Goal: Information Seeking & Learning: Learn about a topic

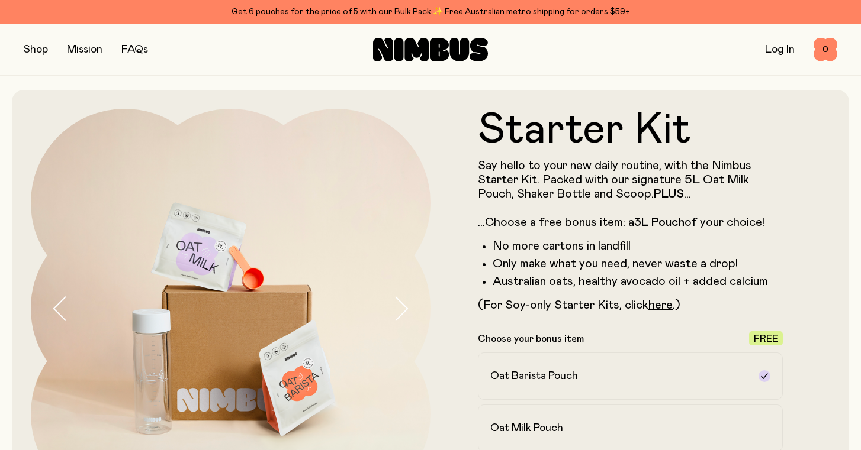
scroll to position [162, 0]
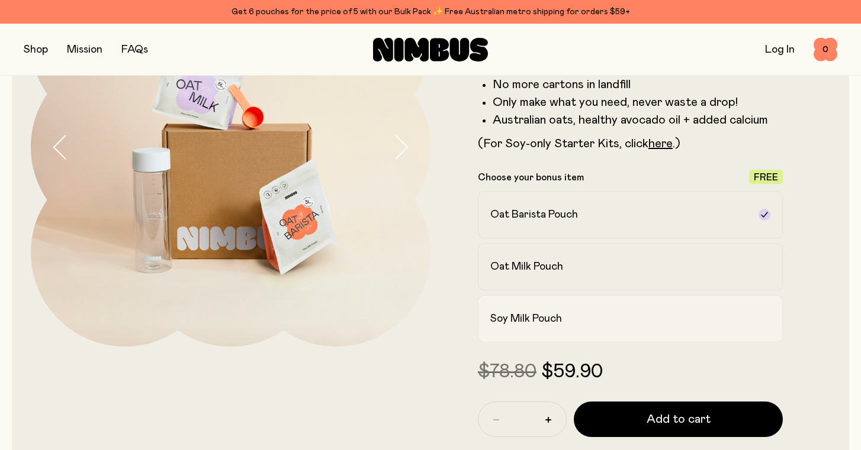
click at [507, 320] on h2 "Soy Milk Pouch" at bounding box center [526, 319] width 72 height 14
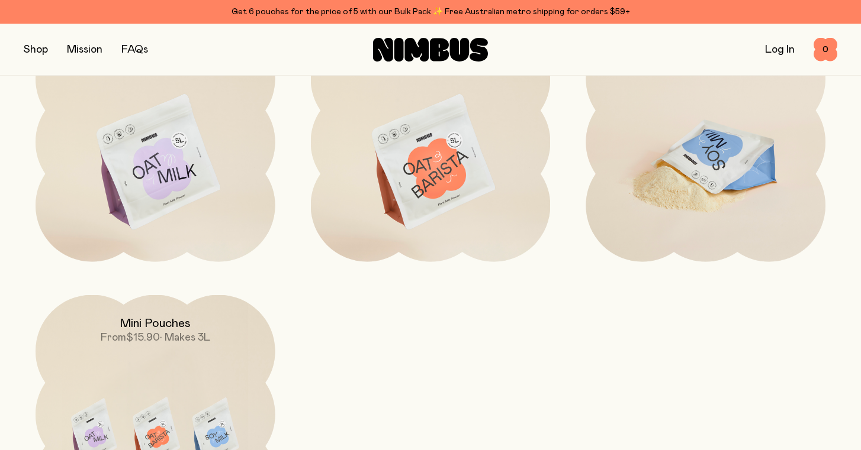
scroll to position [3531, 0]
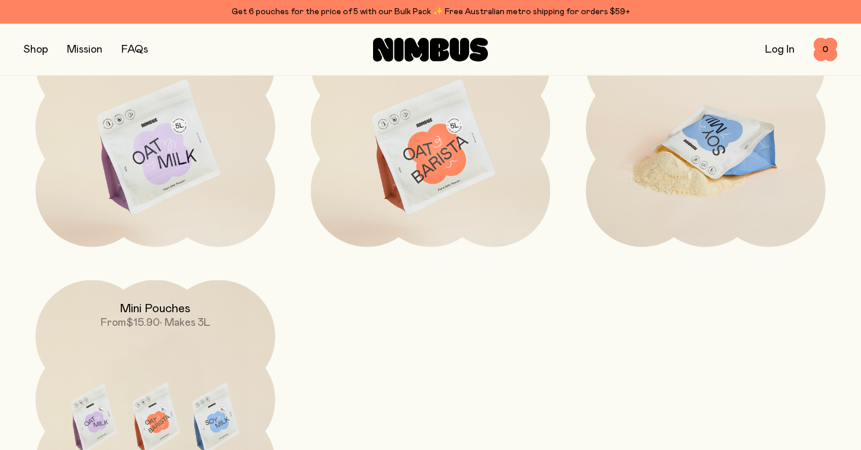
click at [695, 126] on img at bounding box center [705, 148] width 240 height 281
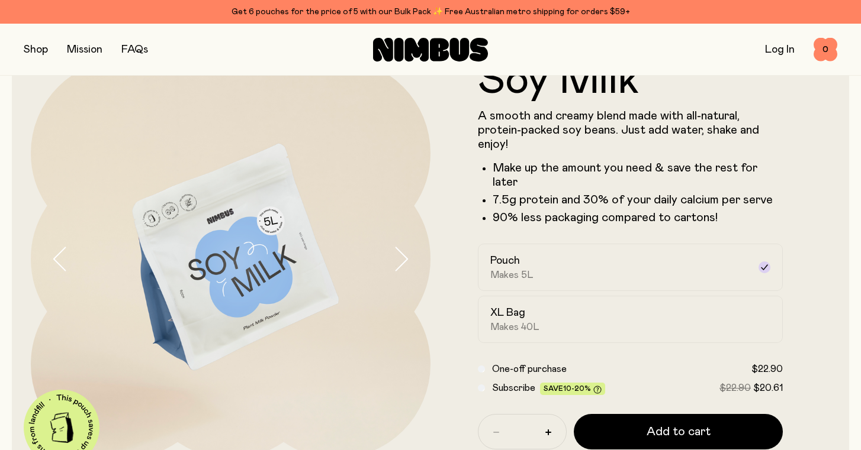
scroll to position [50, 0]
click at [548, 305] on div "XL Bag Makes 40L" at bounding box center [619, 318] width 259 height 27
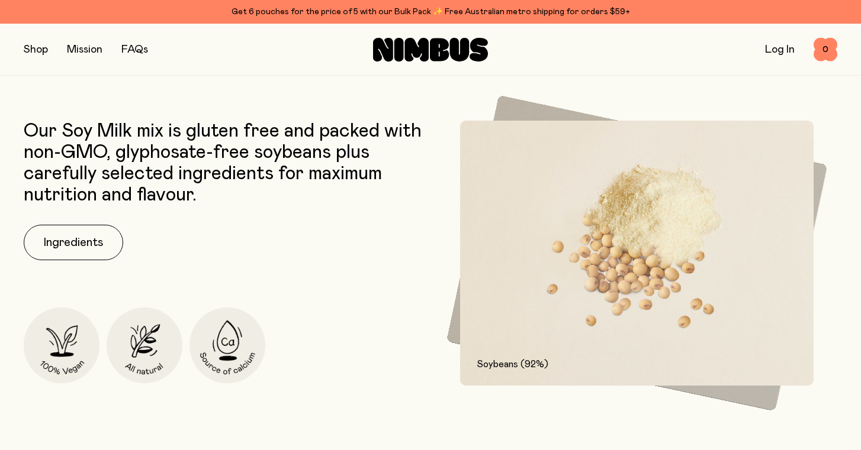
scroll to position [535, 0]
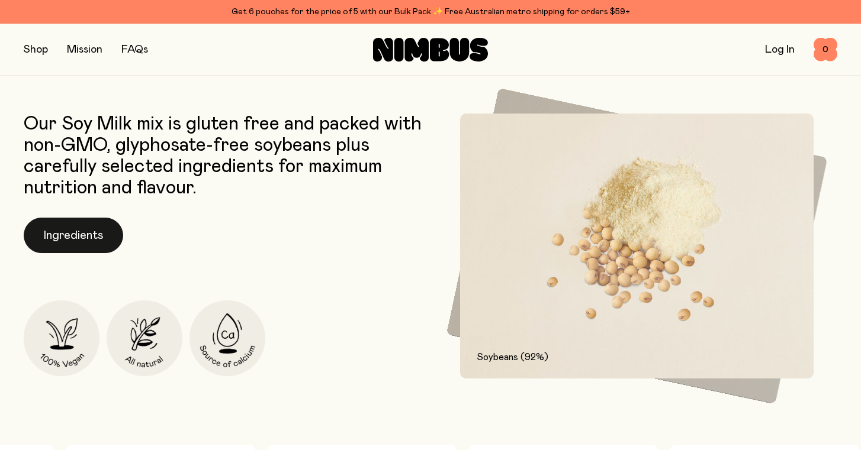
click at [96, 218] on button "Ingredients" at bounding box center [73, 236] width 99 height 36
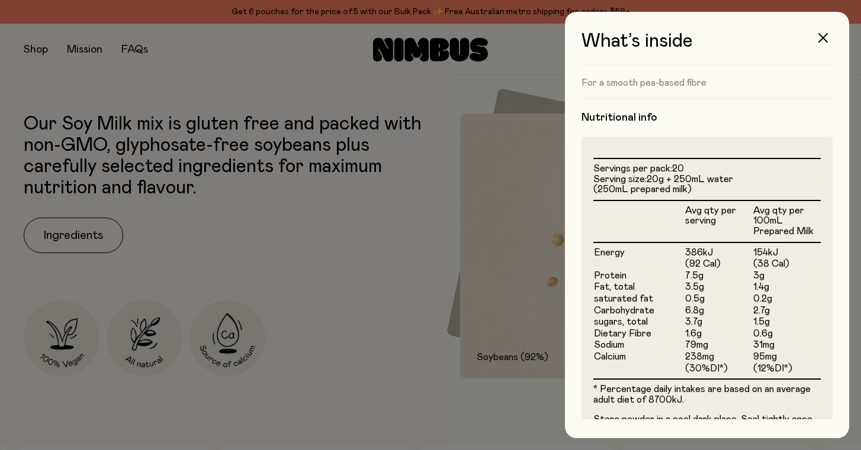
scroll to position [0, 0]
click at [438, 363] on div at bounding box center [430, 225] width 861 height 450
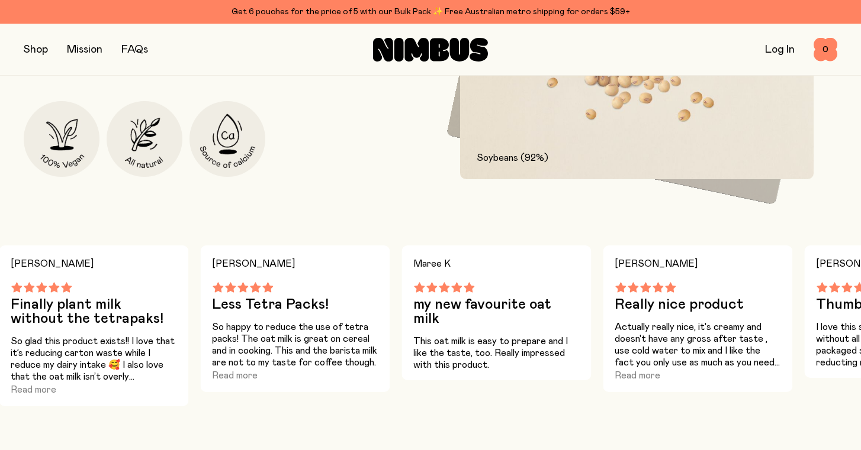
scroll to position [736, 0]
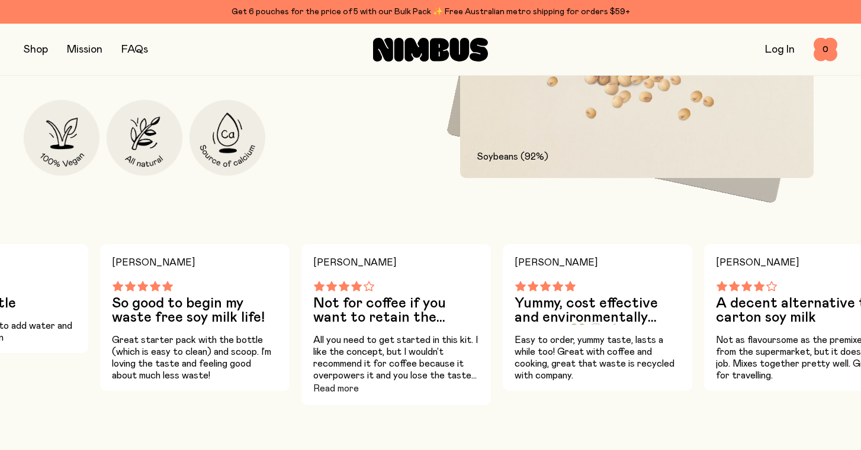
click at [320, 382] on button "Read more" at bounding box center [336, 389] width 46 height 14
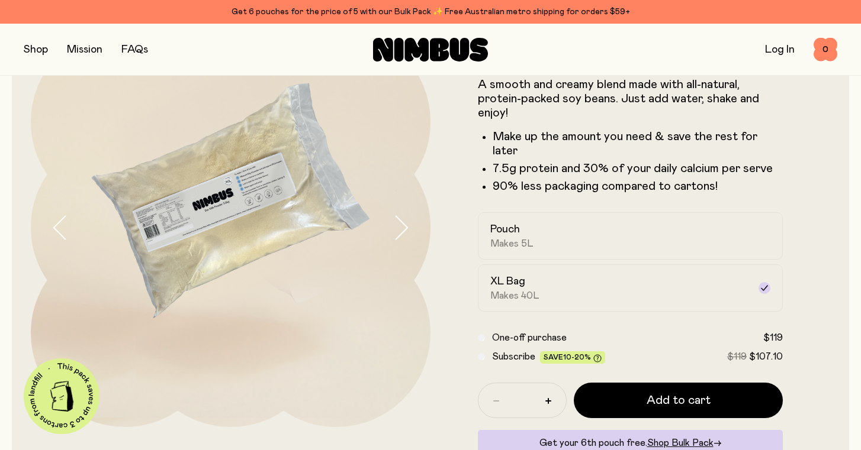
scroll to position [76, 0]
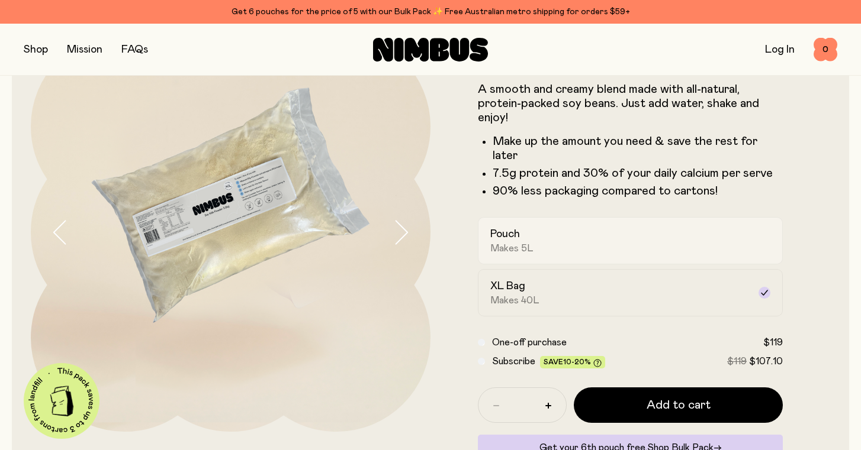
click at [503, 243] on span "Makes 5L" at bounding box center [511, 249] width 43 height 12
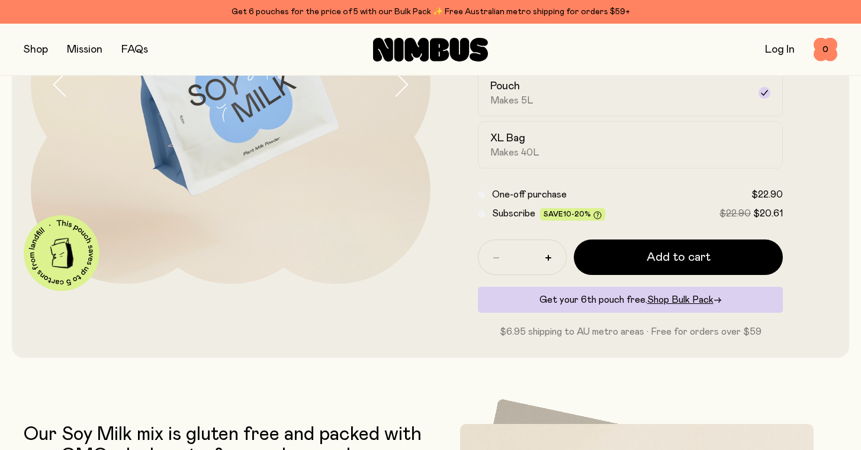
scroll to position [211, 0]
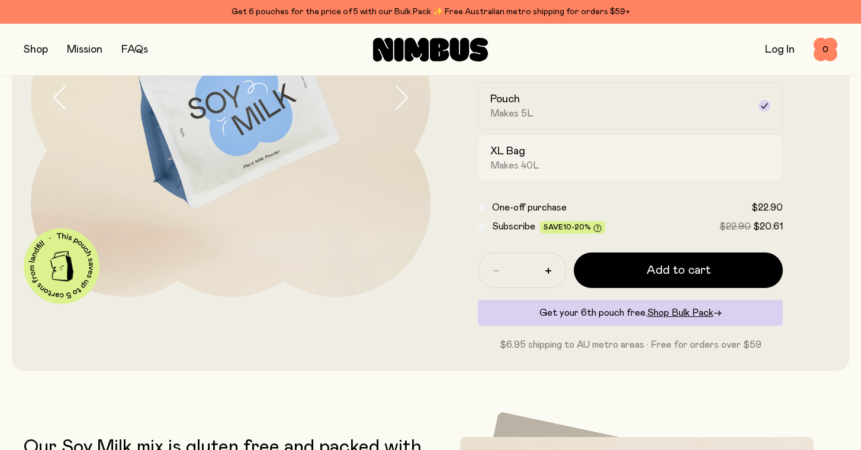
click at [517, 160] on span "Makes 40L" at bounding box center [514, 166] width 49 height 12
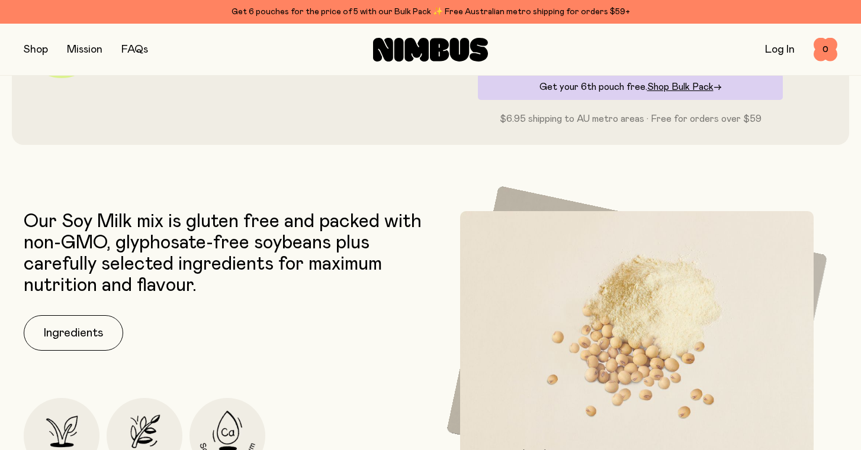
scroll to position [440, 0]
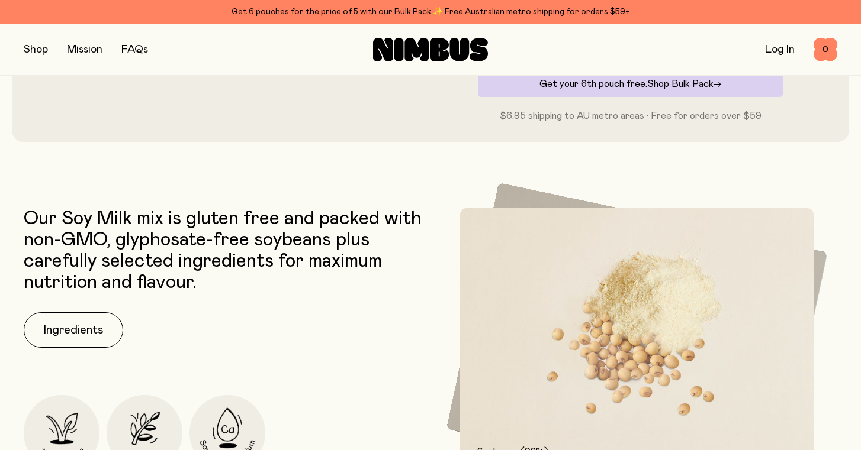
drag, startPoint x: 197, startPoint y: 310, endPoint x: 141, endPoint y: 310, distance: 55.0
click at [145, 310] on div "Our Soy Milk mix is gluten free and packed with non-GMO, glyphosate-free soybea…" at bounding box center [224, 340] width 401 height 265
click at [76, 321] on button "Ingredients" at bounding box center [73, 331] width 99 height 36
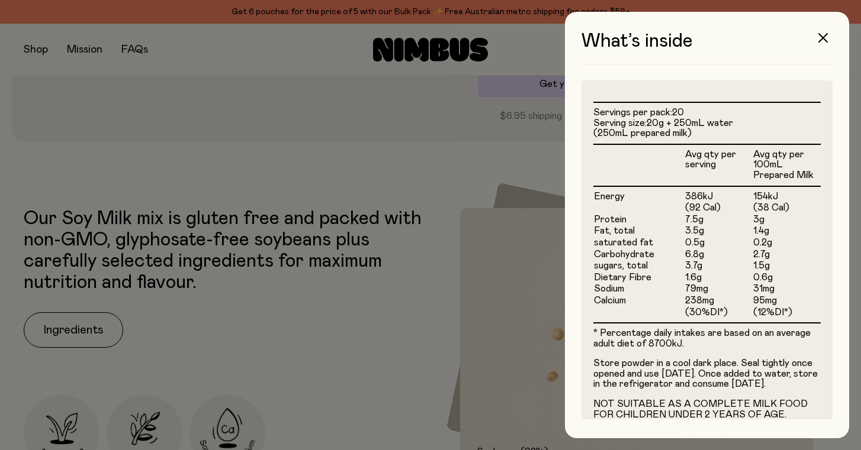
scroll to position [289, 0]
click at [827, 28] on button "button" at bounding box center [823, 38] width 28 height 28
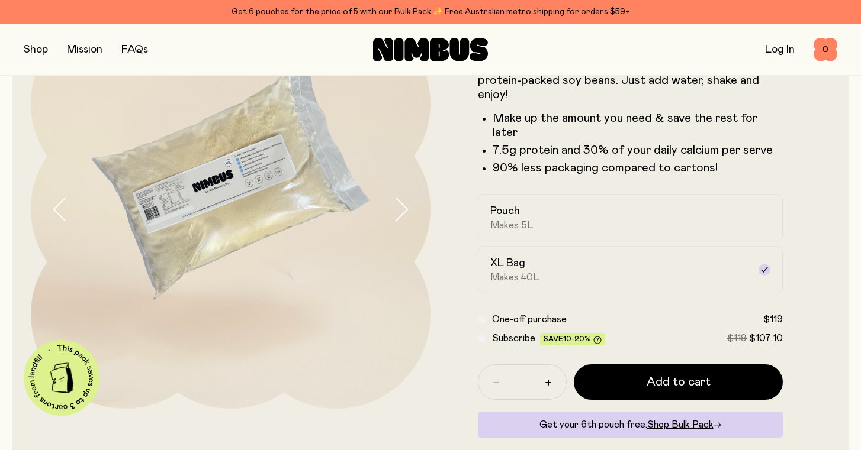
scroll to position [90, 0]
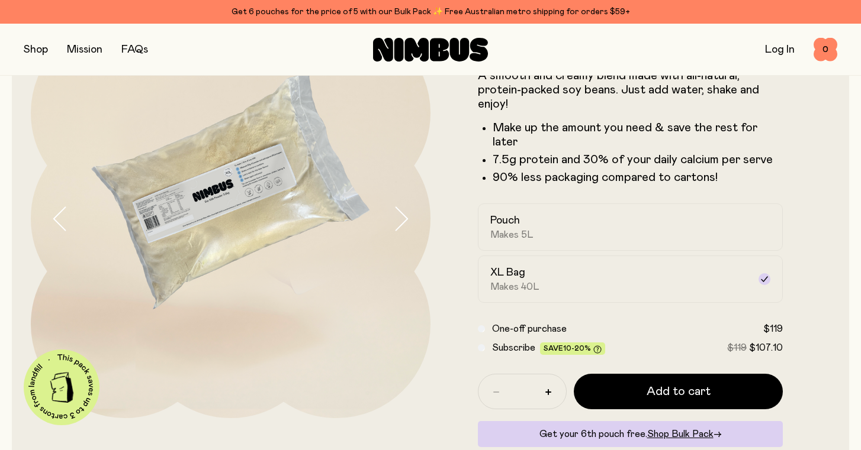
click at [169, 202] on img at bounding box center [231, 219] width 400 height 400
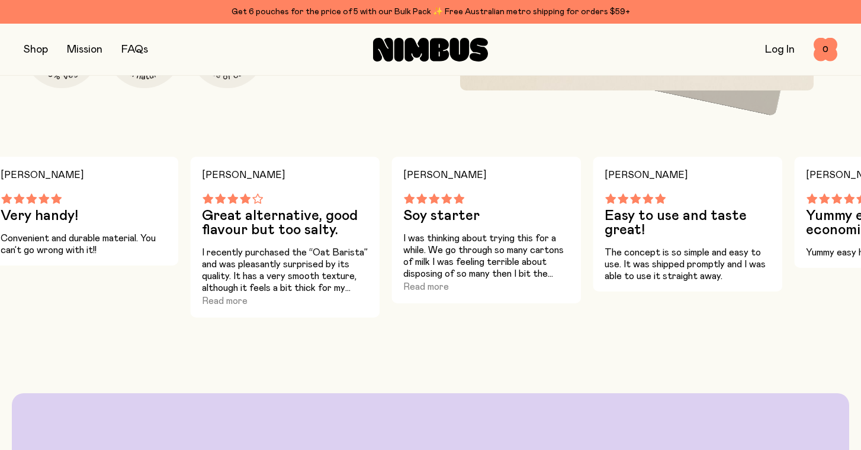
scroll to position [822, 0]
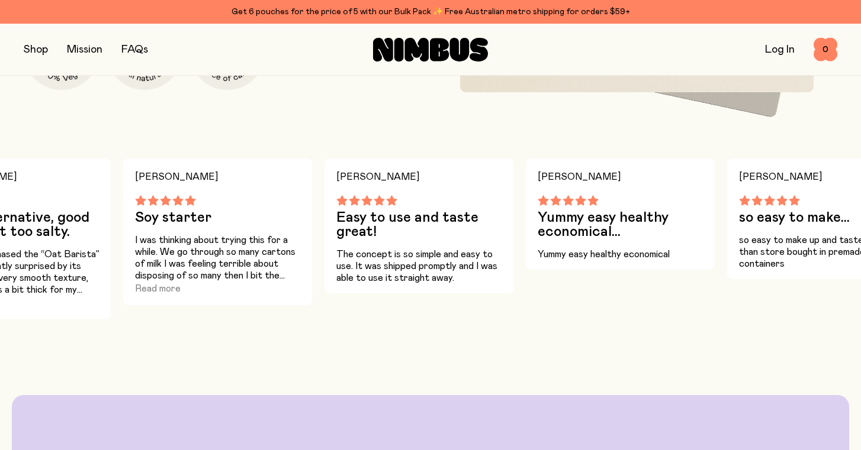
click at [152, 282] on div "[PERSON_NAME] starter I was thinking about trying this for a while. We go throu…" at bounding box center [217, 232] width 189 height 147
click at [153, 282] on button "Read more" at bounding box center [158, 289] width 46 height 14
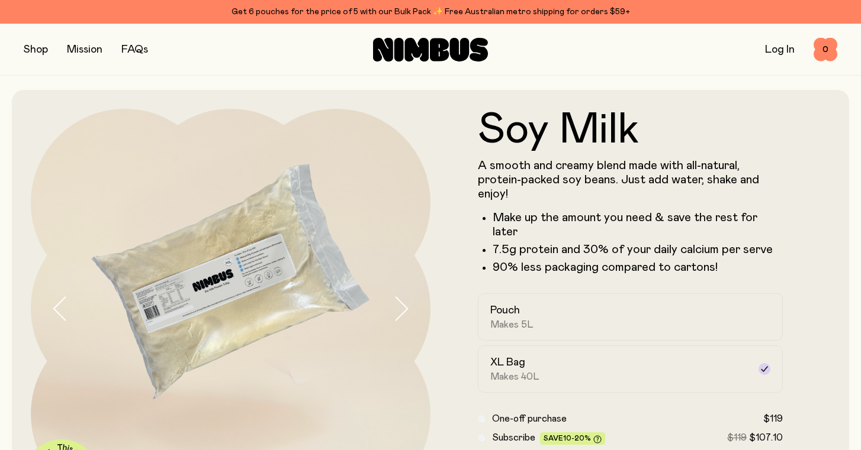
scroll to position [0, 0]
click at [41, 46] on button "button" at bounding box center [36, 49] width 24 height 17
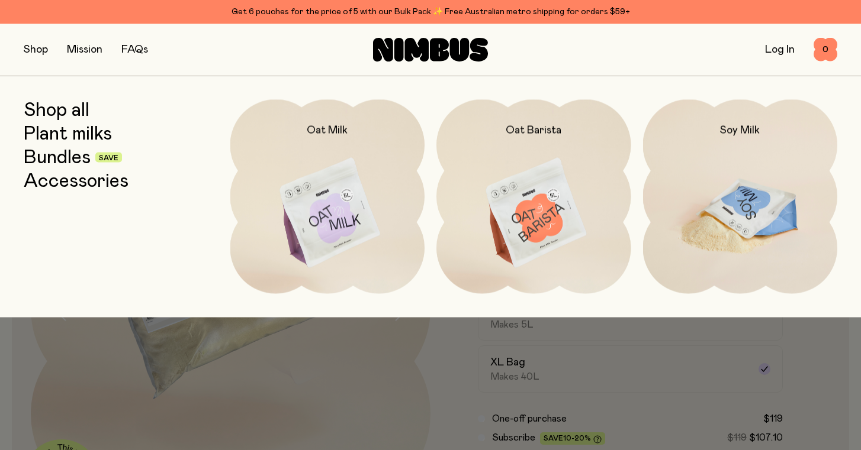
click at [693, 182] on img at bounding box center [740, 213] width 195 height 228
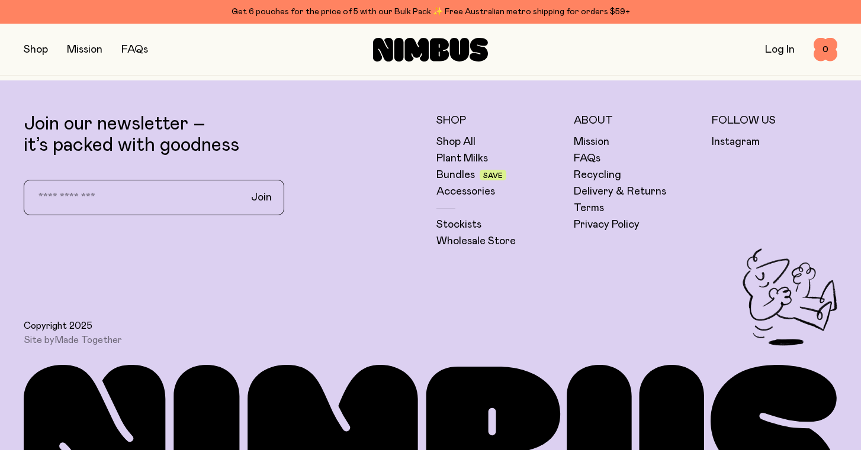
scroll to position [3016, 0]
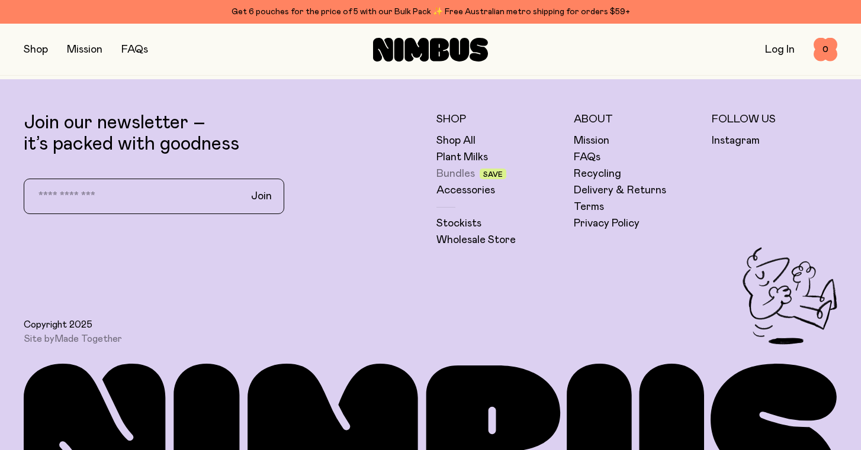
click at [461, 167] on link "Bundles" at bounding box center [455, 174] width 38 height 14
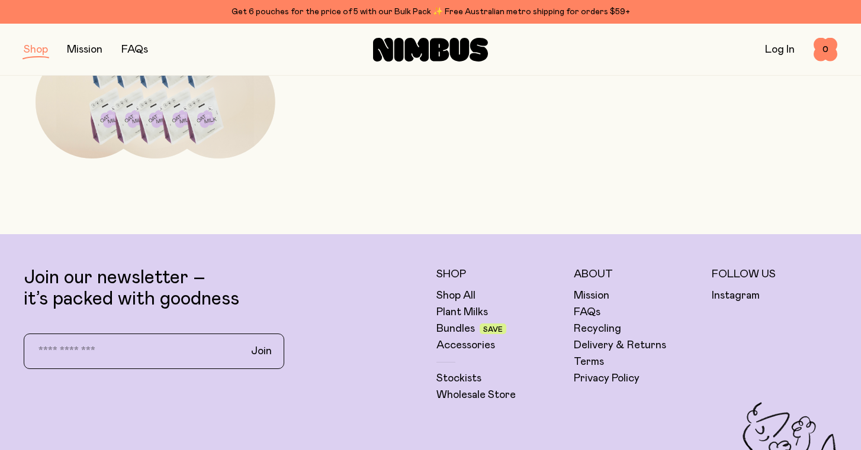
scroll to position [877, 0]
click at [595, 314] on link "FAQs" at bounding box center [587, 313] width 27 height 14
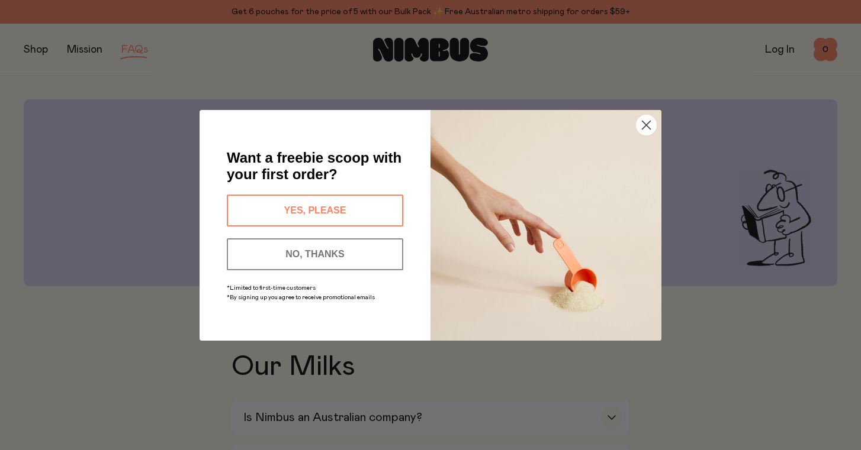
scroll to position [18, 0]
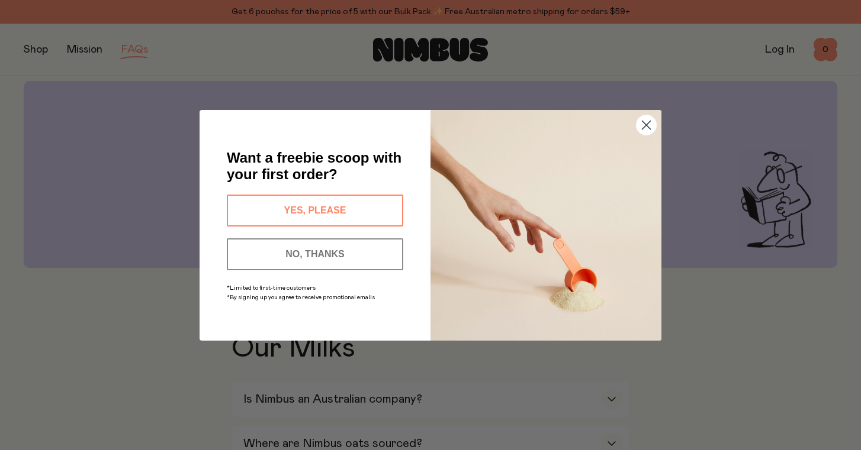
click at [644, 124] on circle "Close dialog" at bounding box center [646, 125] width 20 height 20
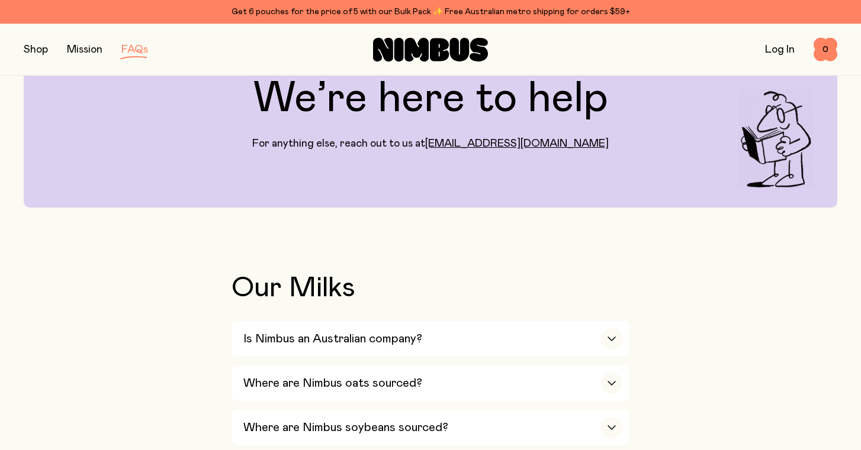
scroll to position [101, 0]
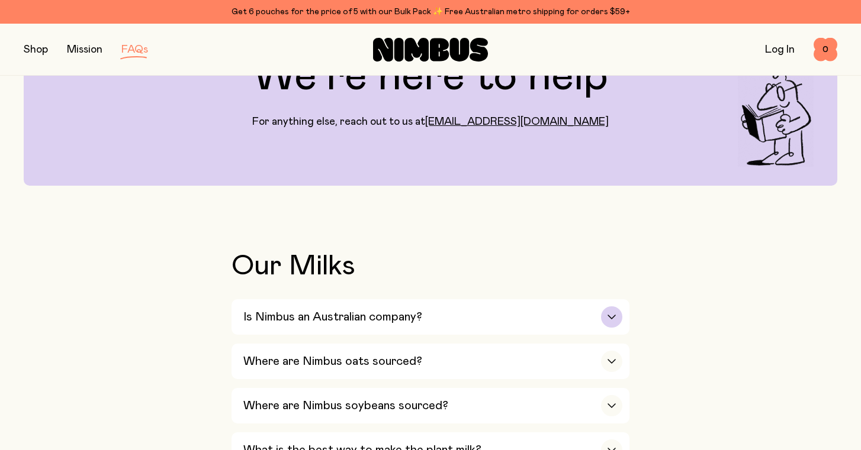
click at [609, 316] on icon "button" at bounding box center [611, 317] width 7 height 4
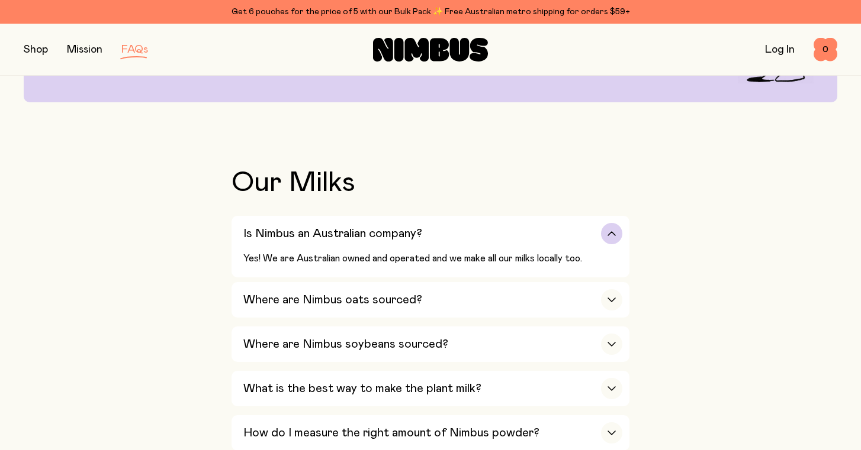
scroll to position [190, 0]
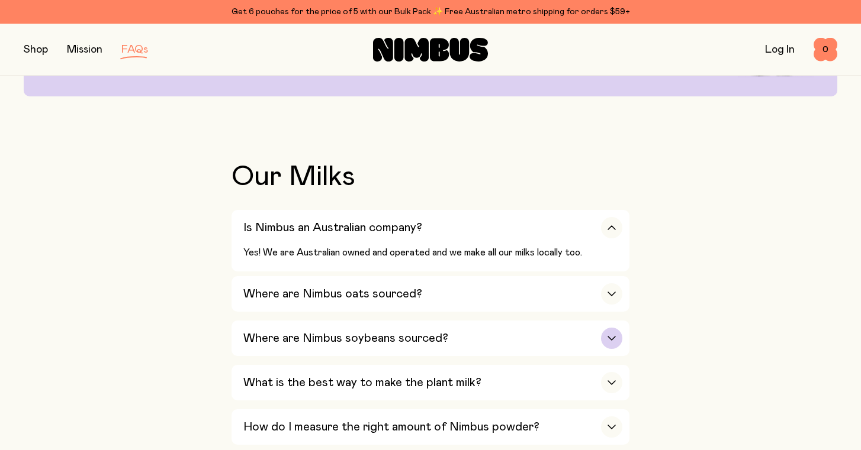
click at [618, 330] on div "button" at bounding box center [611, 338] width 21 height 21
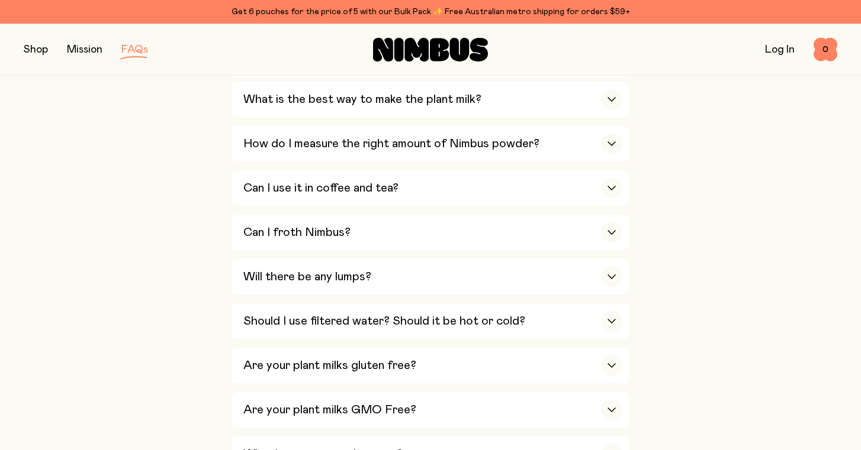
scroll to position [624, 0]
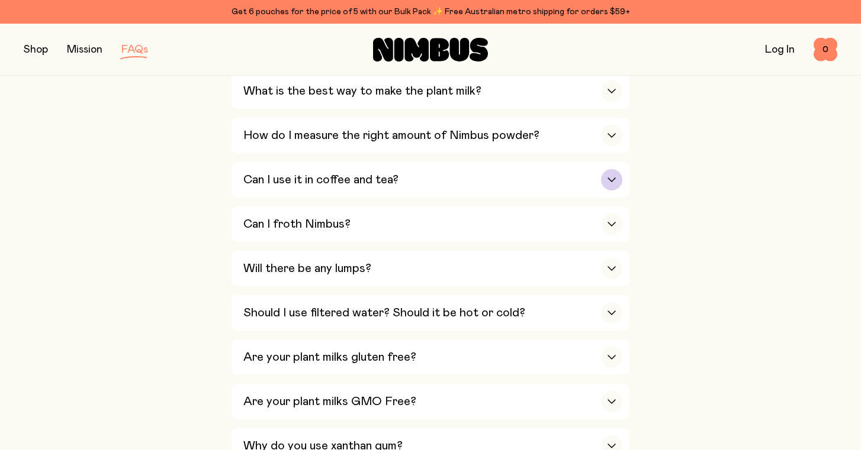
click at [613, 169] on div "button" at bounding box center [611, 179] width 21 height 21
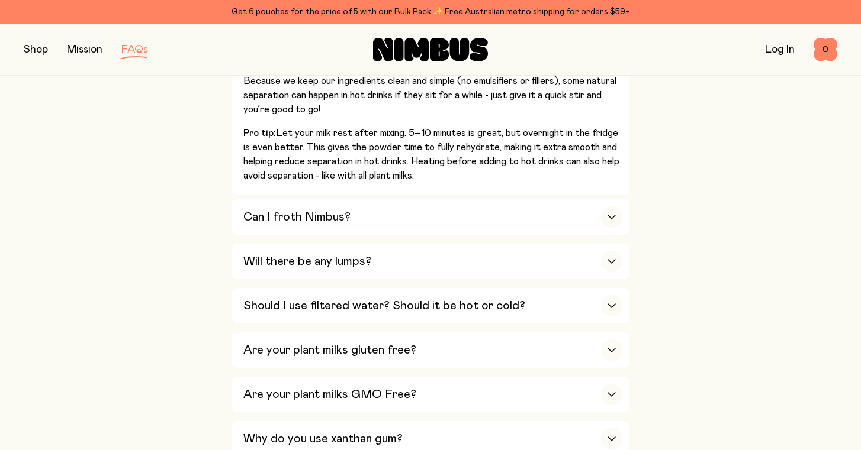
scroll to position [684, 0]
click at [611, 206] on div "button" at bounding box center [611, 216] width 21 height 21
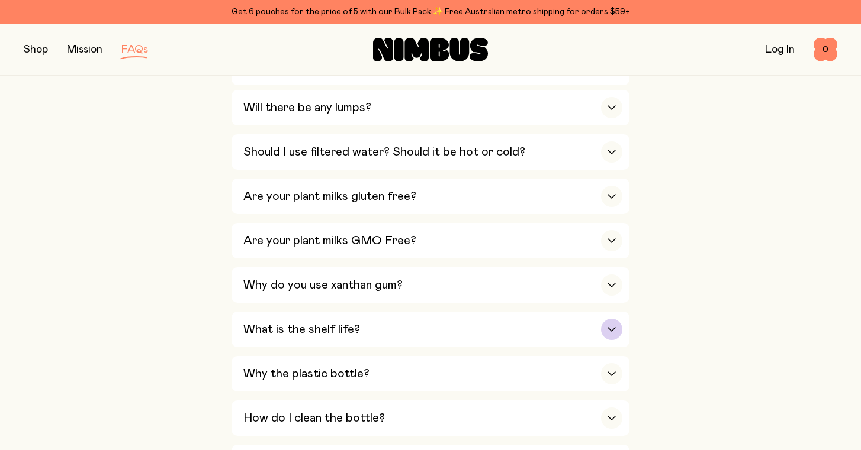
scroll to position [948, 0]
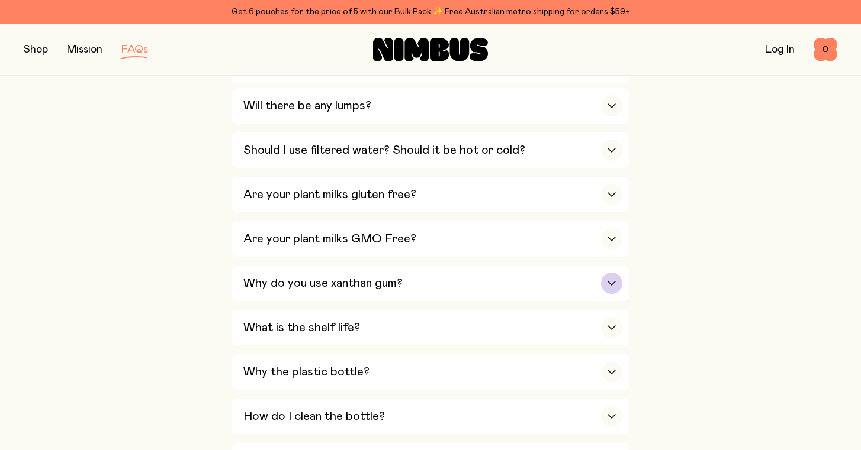
click at [609, 273] on div "button" at bounding box center [611, 283] width 21 height 21
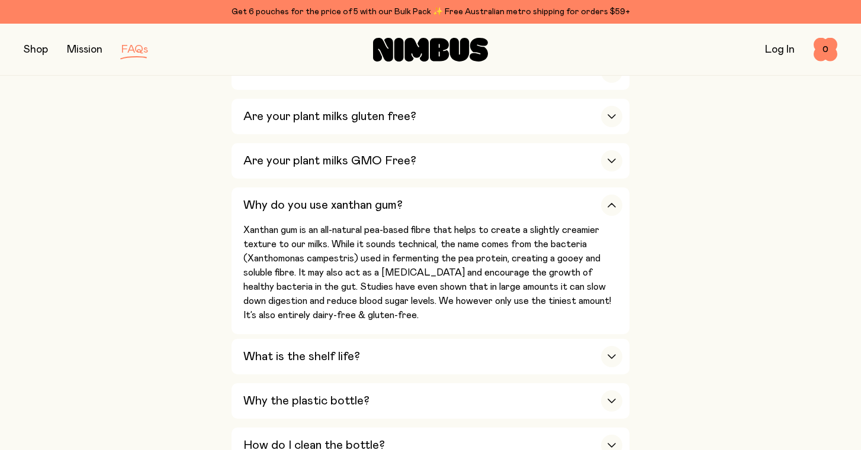
scroll to position [691, 0]
